Goal: Book appointment/travel/reservation

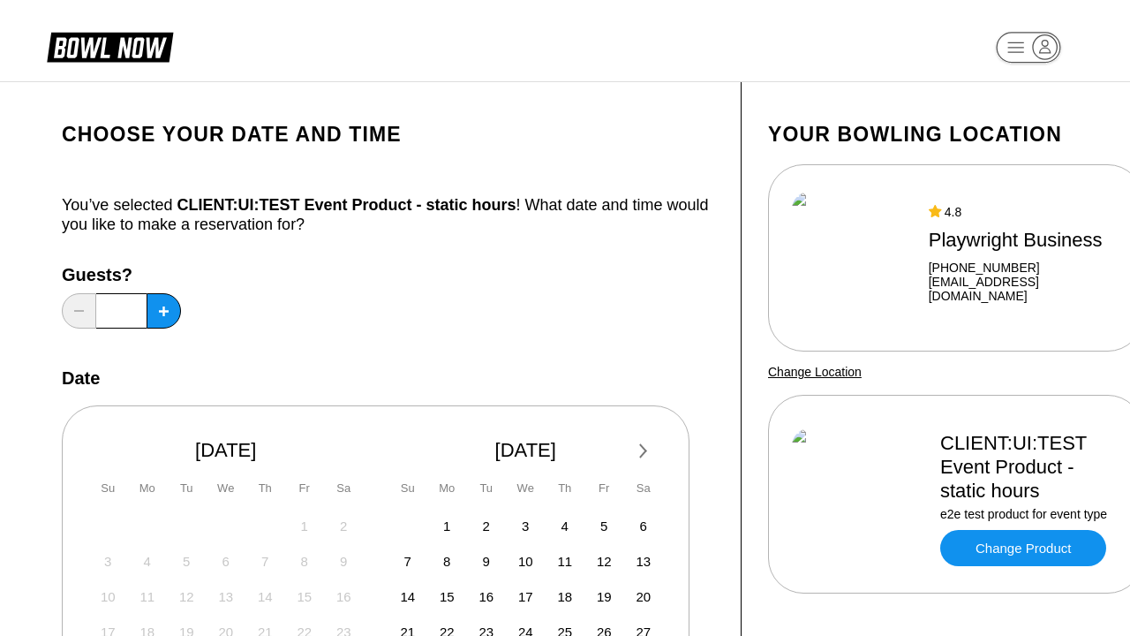
click at [388, 455] on div "Next Month [DATE] Su Mo Tu We Th Fr Sa 27 28 29 30 31 1 2 3 4 5 6 7 8 9 10 11 1…" at bounding box center [376, 575] width 628 height 340
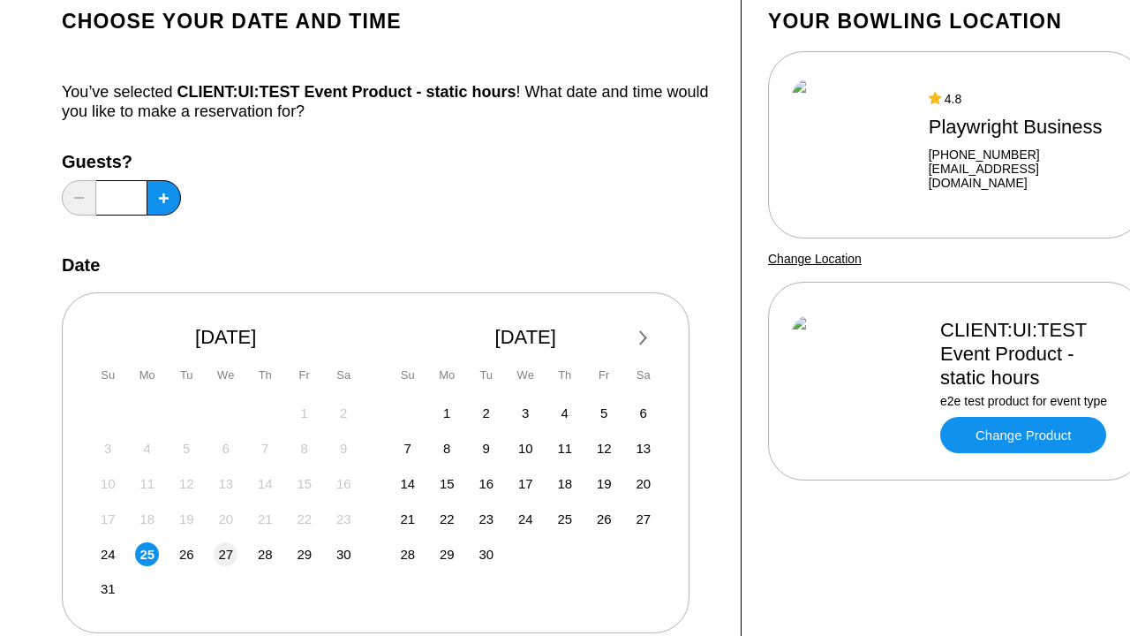
click at [388, 455] on div "Next Month [DATE] Su Mo Tu We Th Fr Sa 27 28 29 30 31 1 2 3 4 5 6 7 8 9 10 11 1…" at bounding box center [376, 462] width 628 height 340
click at [225, 553] on span "27" at bounding box center [225, 553] width 15 height 15
click at [388, 455] on div "Next Month [DATE] Su Mo Tu We Th Fr Sa 27 28 29 30 31 1 2 3 4 5 6 7 8 9 10 11 1…" at bounding box center [376, 462] width 628 height 340
click at [108, 588] on span "31" at bounding box center [108, 588] width 15 height 15
click at [388, 455] on div "Next Month [DATE] Su Mo Tu We Th Fr Sa 27 28 29 30 31 1 2 3 4 5 6 7 8 9 10 11 1…" at bounding box center [376, 462] width 628 height 340
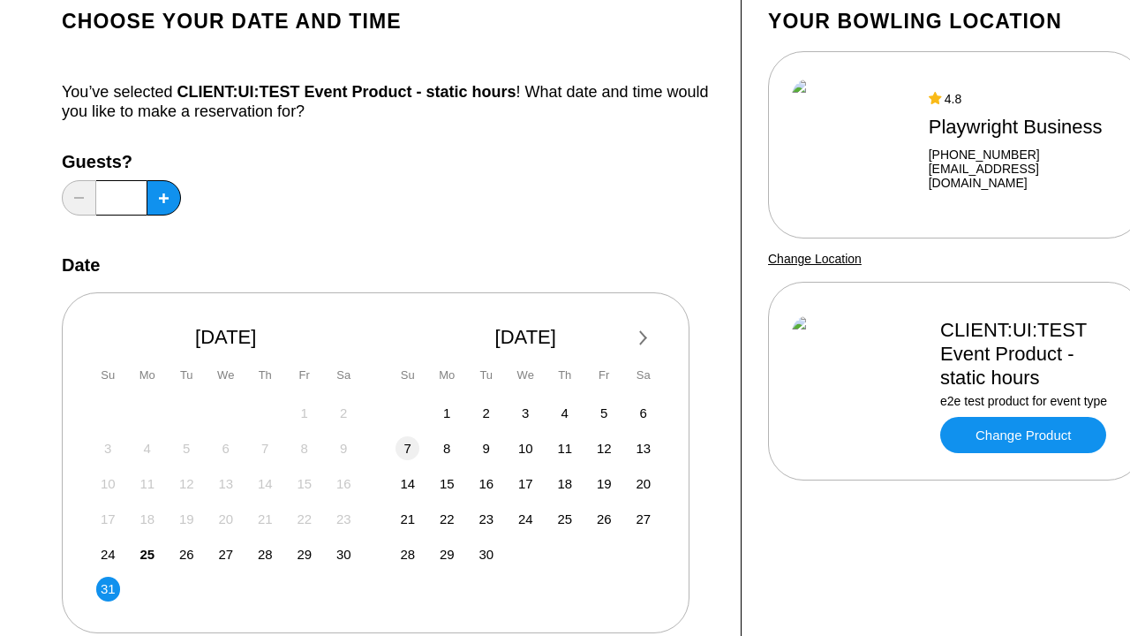
click at [407, 448] on span "7" at bounding box center [407, 447] width 7 height 15
click at [388, 455] on div "Next Month [DATE] Su Mo Tu We Th Fr Sa 27 28 29 30 31 1 2 3 4 5 6 7 8 9 10 11 1…" at bounding box center [376, 462] width 628 height 340
click at [186, 553] on span "26" at bounding box center [186, 553] width 15 height 15
